Goal: Information Seeking & Learning: Learn about a topic

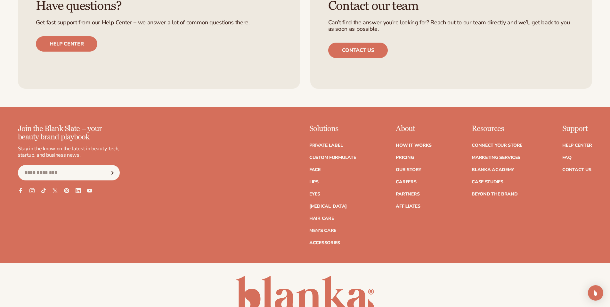
scroll to position [2836, 0]
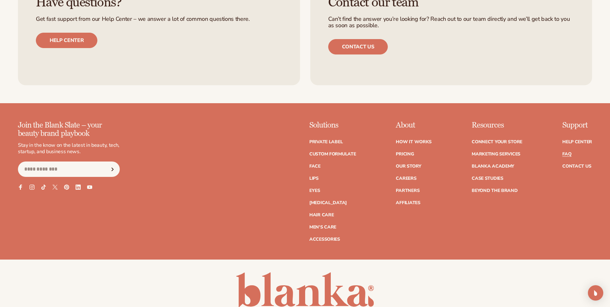
click at [568, 154] on link "FAQ" at bounding box center [566, 154] width 9 height 4
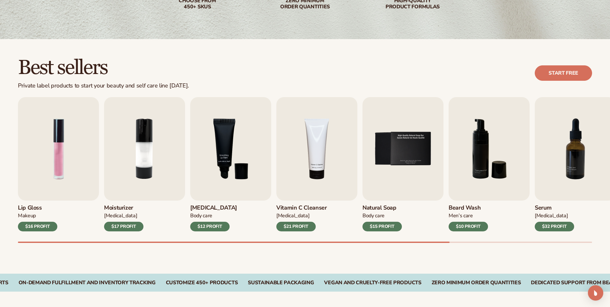
scroll to position [252, 0]
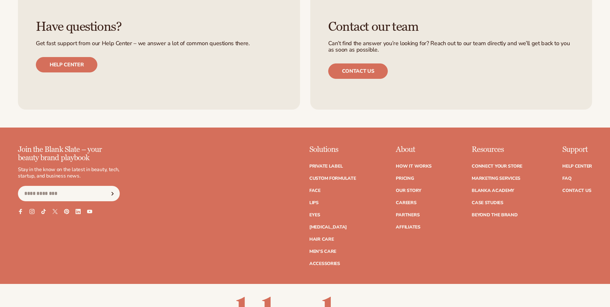
scroll to position [2836, 0]
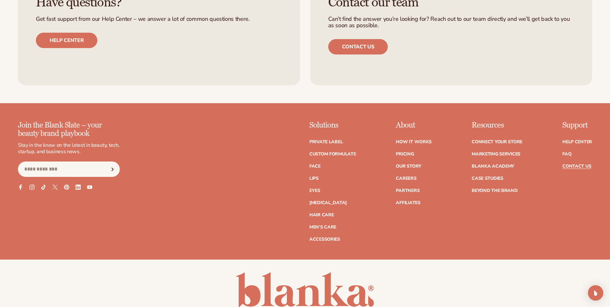
click at [581, 167] on link "Contact Us" at bounding box center [576, 166] width 29 height 4
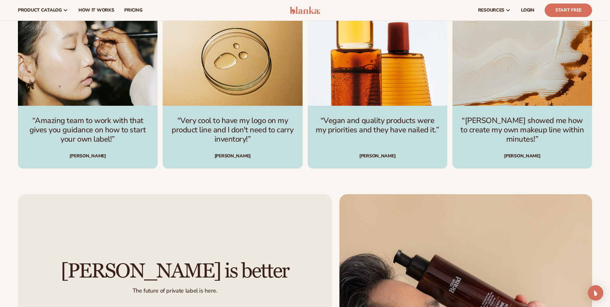
scroll to position [1923, 0]
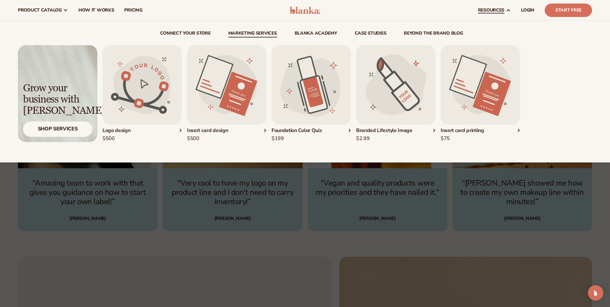
click at [393, 93] on img "4 / 5" at bounding box center [395, 84] width 79 height 79
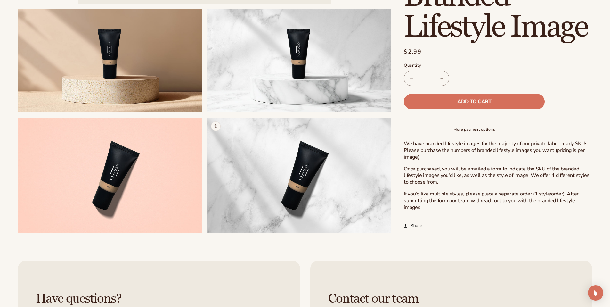
scroll to position [319, 0]
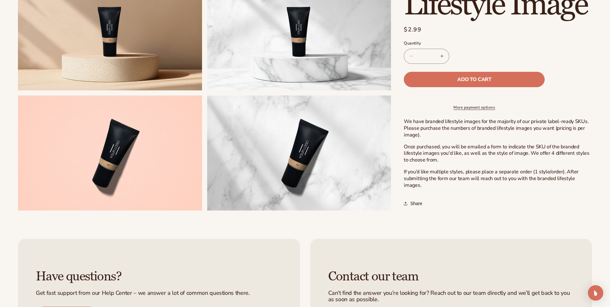
click at [18, 90] on button "Open media 2 in modal" at bounding box center [18, 90] width 0 height 0
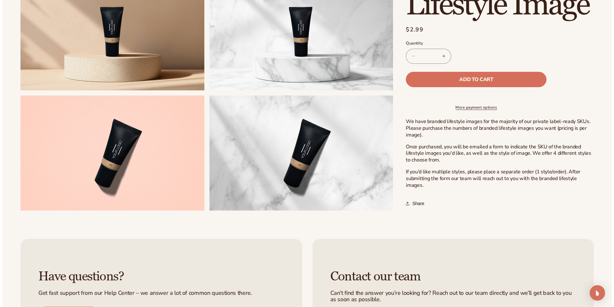
scroll to position [550, 0]
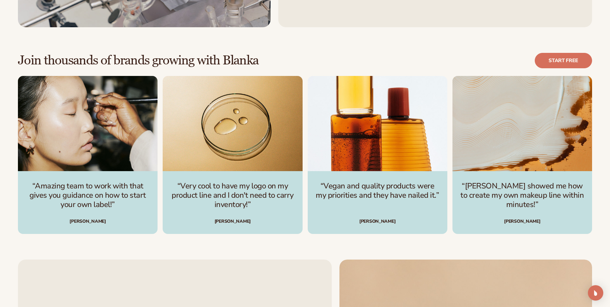
scroll to position [1923, 0]
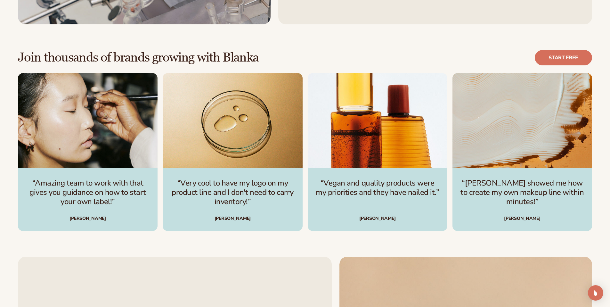
click at [82, 116] on img "1 / 4" at bounding box center [88, 120] width 140 height 95
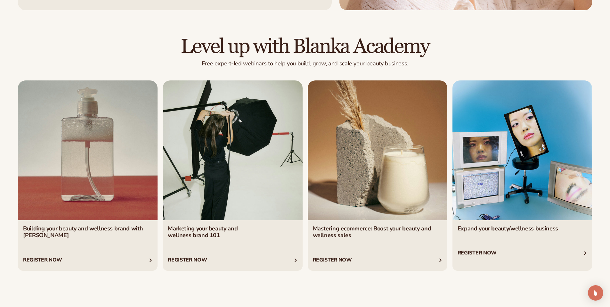
scroll to position [2441, 0]
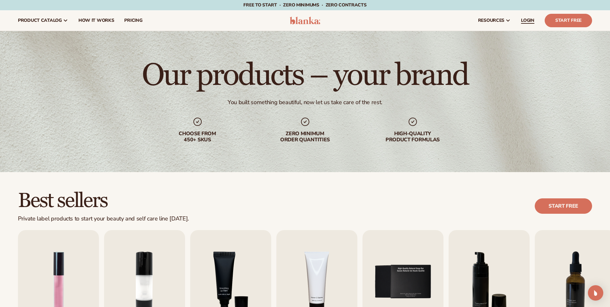
click at [527, 21] on span "LOGIN" at bounding box center [527, 20] width 13 height 5
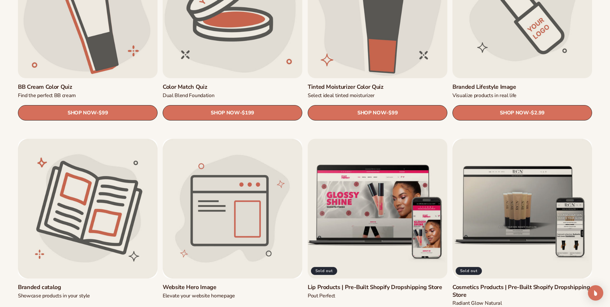
scroll to position [809, 0]
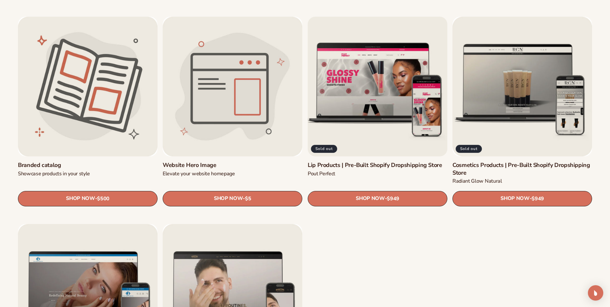
click at [376, 161] on link "Lip Products | Pre-Built Shopify Dropshipping Store" at bounding box center [378, 164] width 140 height 7
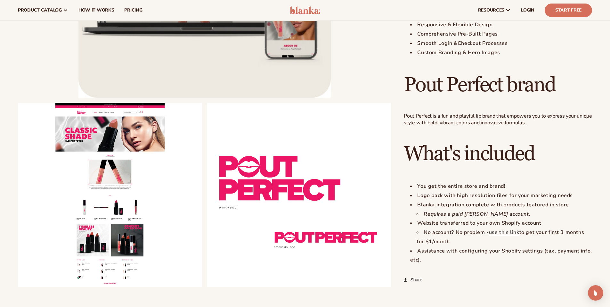
scroll to position [423, 0]
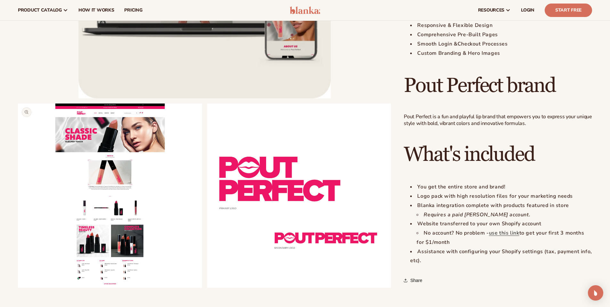
click at [18, 287] on button "Open media 2 in modal" at bounding box center [18, 287] width 0 height 0
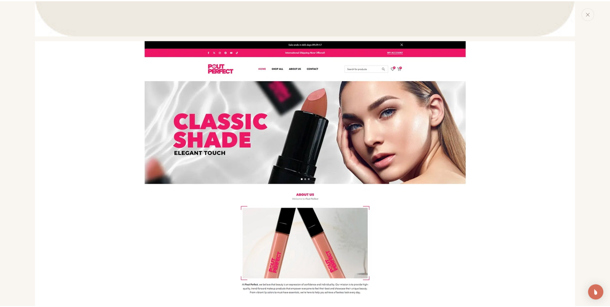
scroll to position [523, 0]
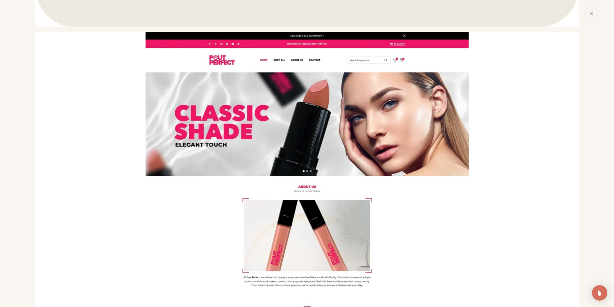
click at [333, 135] on img "Media gallery" at bounding box center [307, 304] width 544 height 544
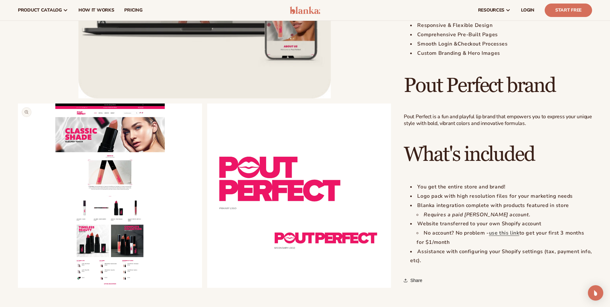
click at [18, 287] on button "Open media 2 in modal" at bounding box center [18, 287] width 0 height 0
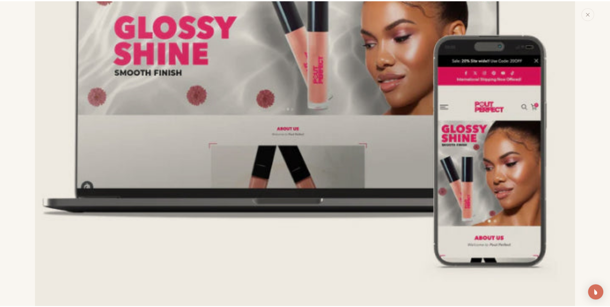
scroll to position [0, 0]
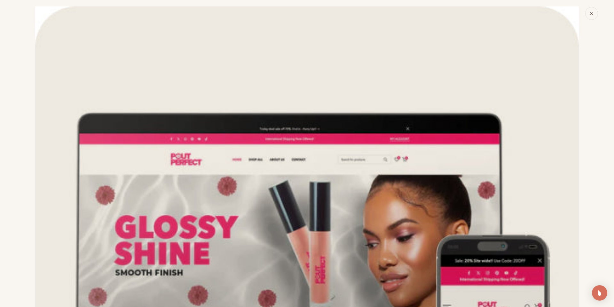
click at [592, 16] on button "Close" at bounding box center [592, 13] width 13 height 13
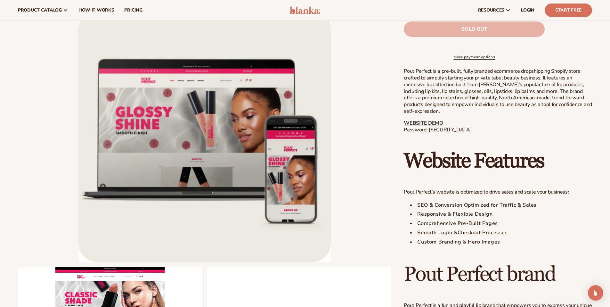
scroll to position [165, 0]
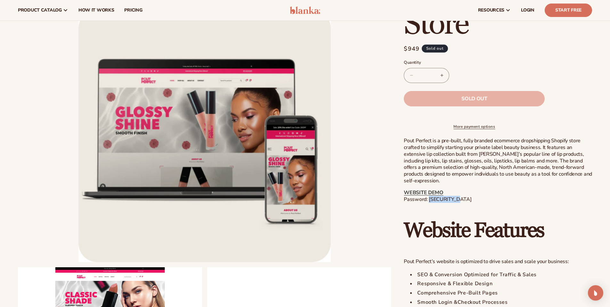
drag, startPoint x: 428, startPoint y: 197, endPoint x: 456, endPoint y: 197, distance: 28.5
click at [456, 197] on p "WEBSITE DEMO Password: blanka-lips" at bounding box center [498, 195] width 188 height 13
copy p "blanka-lips"
click at [440, 191] on link "WEBSITE DEMO" at bounding box center [423, 192] width 39 height 7
